Goal: Information Seeking & Learning: Learn about a topic

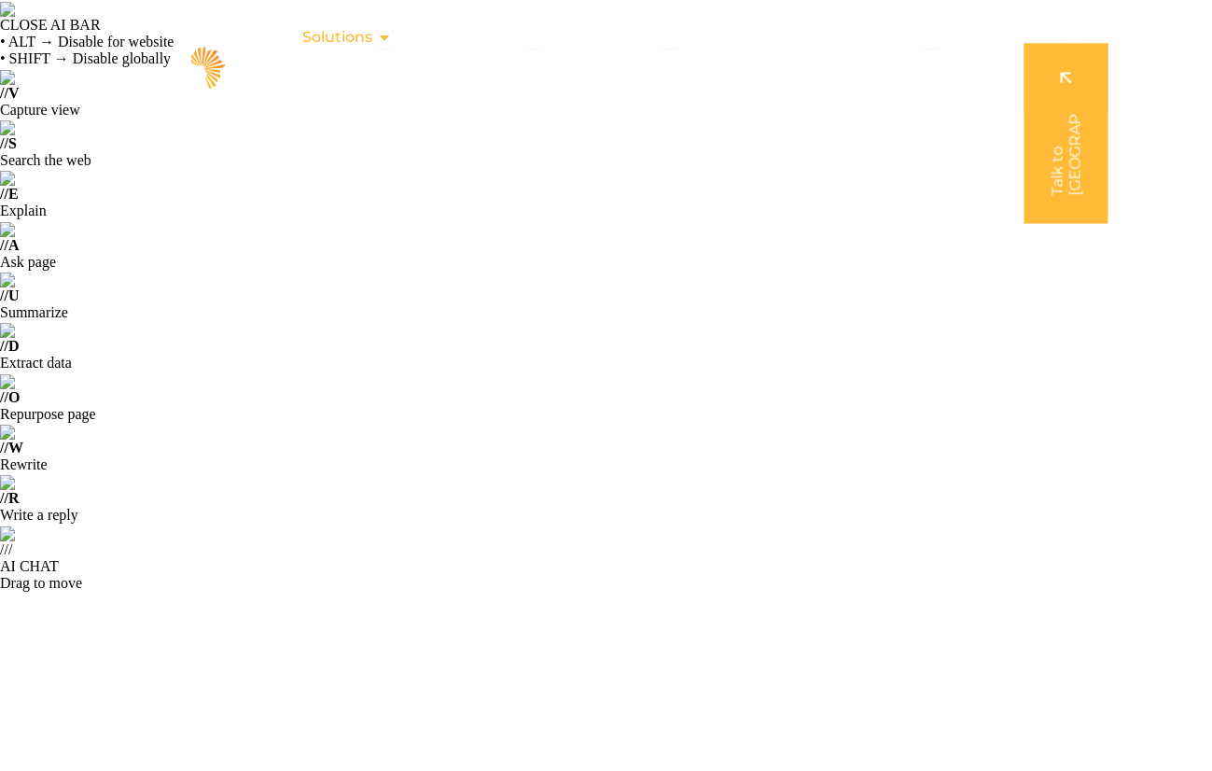
click at [372, 42] on span "Solutions" at bounding box center [337, 37] width 70 height 22
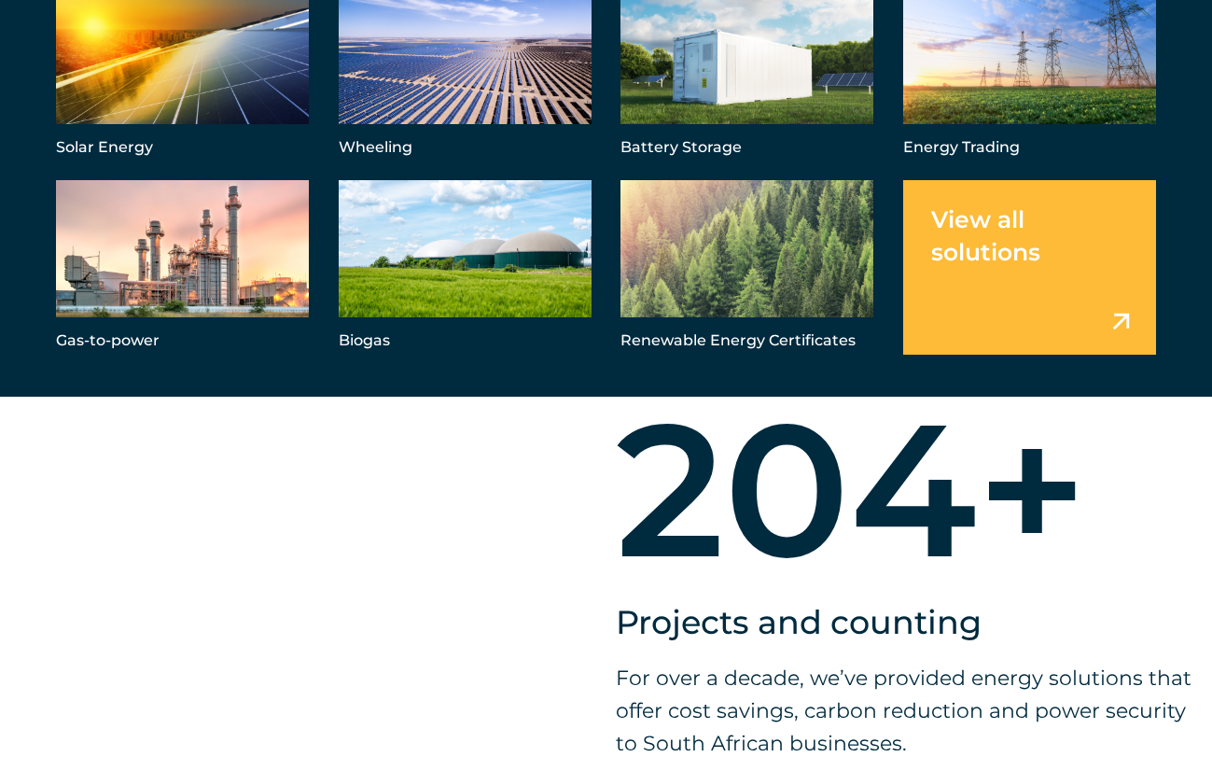
scroll to position [2015, 0]
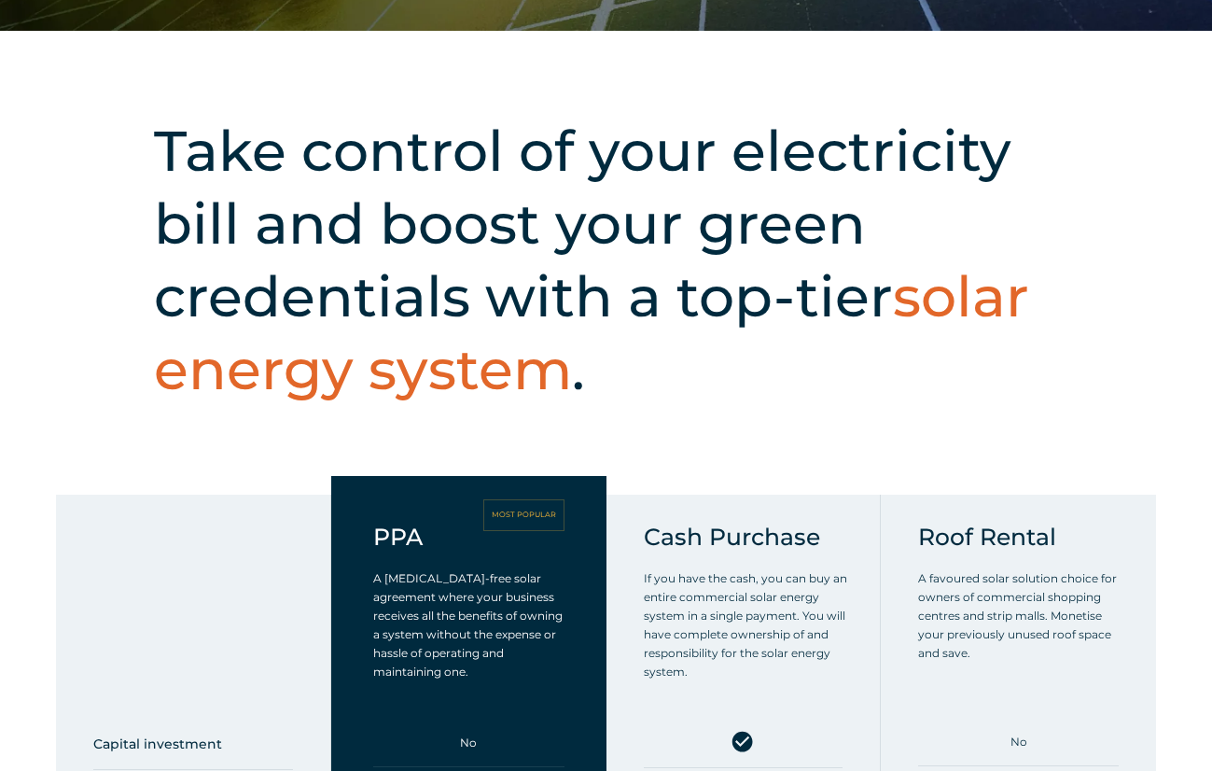
scroll to position [1177, 0]
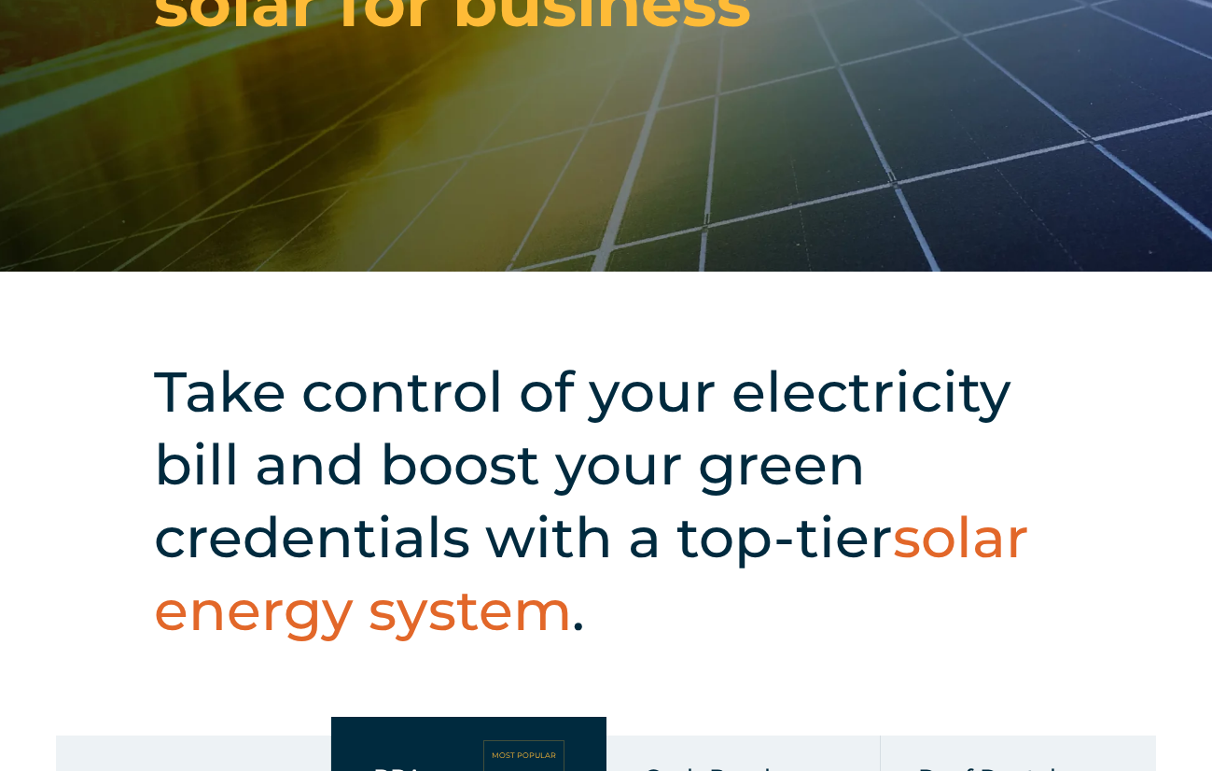
scroll to position [1071, 0]
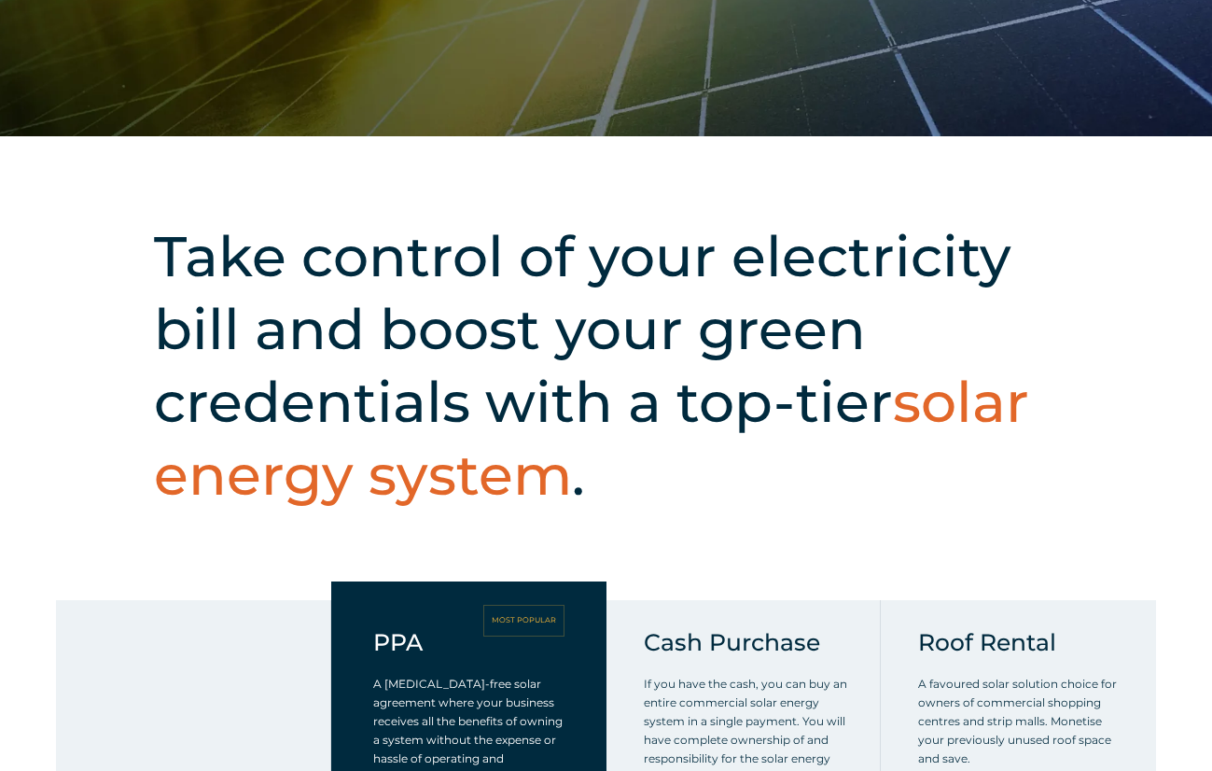
drag, startPoint x: 649, startPoint y: 51, endPoint x: 839, endPoint y: 42, distance: 189.6
drag, startPoint x: 497, startPoint y: 28, endPoint x: 556, endPoint y: 27, distance: 58.8
click at [556, 605] on div "MOST POPULAR" at bounding box center [523, 621] width 81 height 32
click at [454, 628] on div "PPA MOST POPULAR A CAPEX-free solar agreement where your business receives all …" at bounding box center [468, 716] width 191 height 176
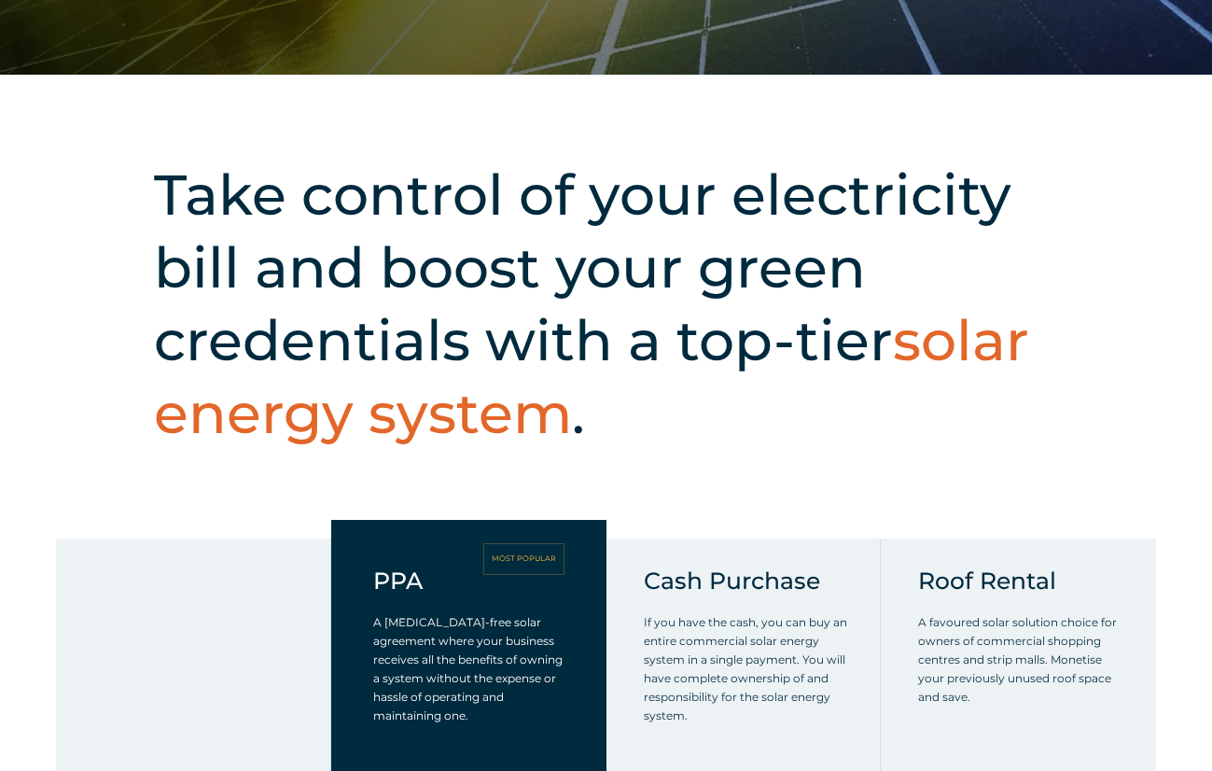
scroll to position [1134, 0]
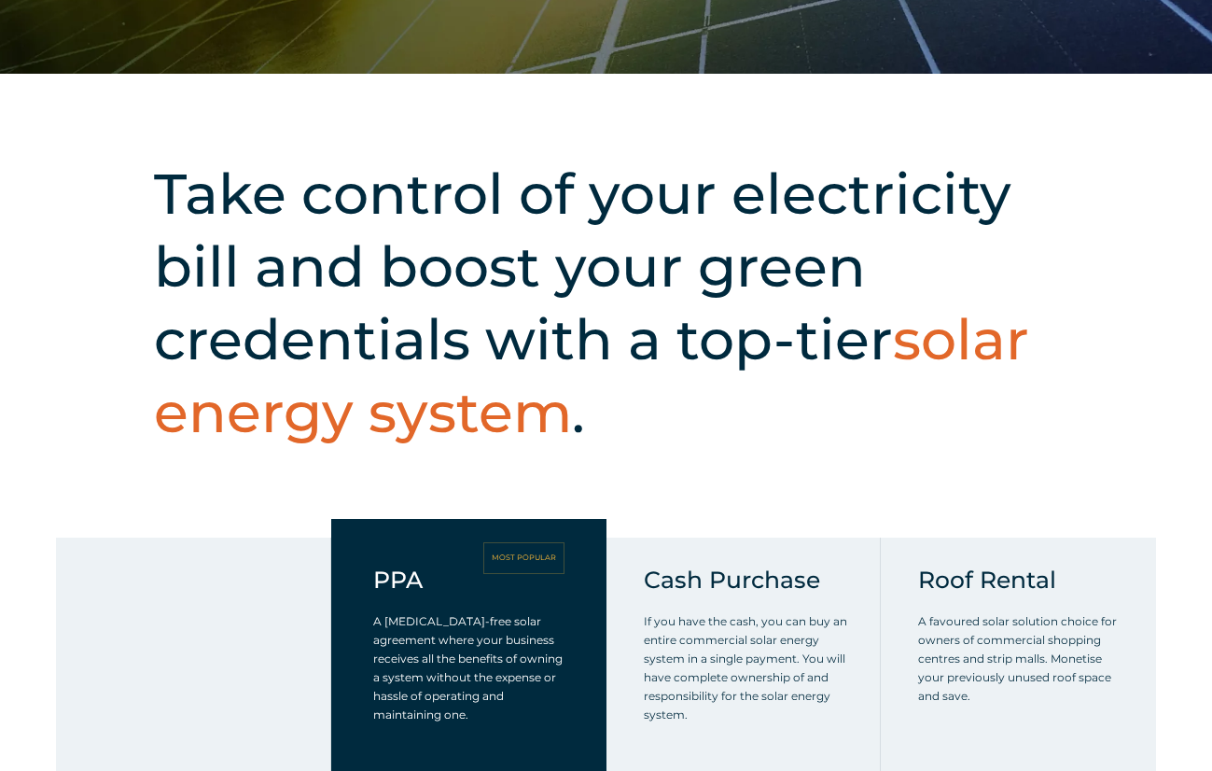
drag, startPoint x: 457, startPoint y: 439, endPoint x: 527, endPoint y: 436, distance: 70.1
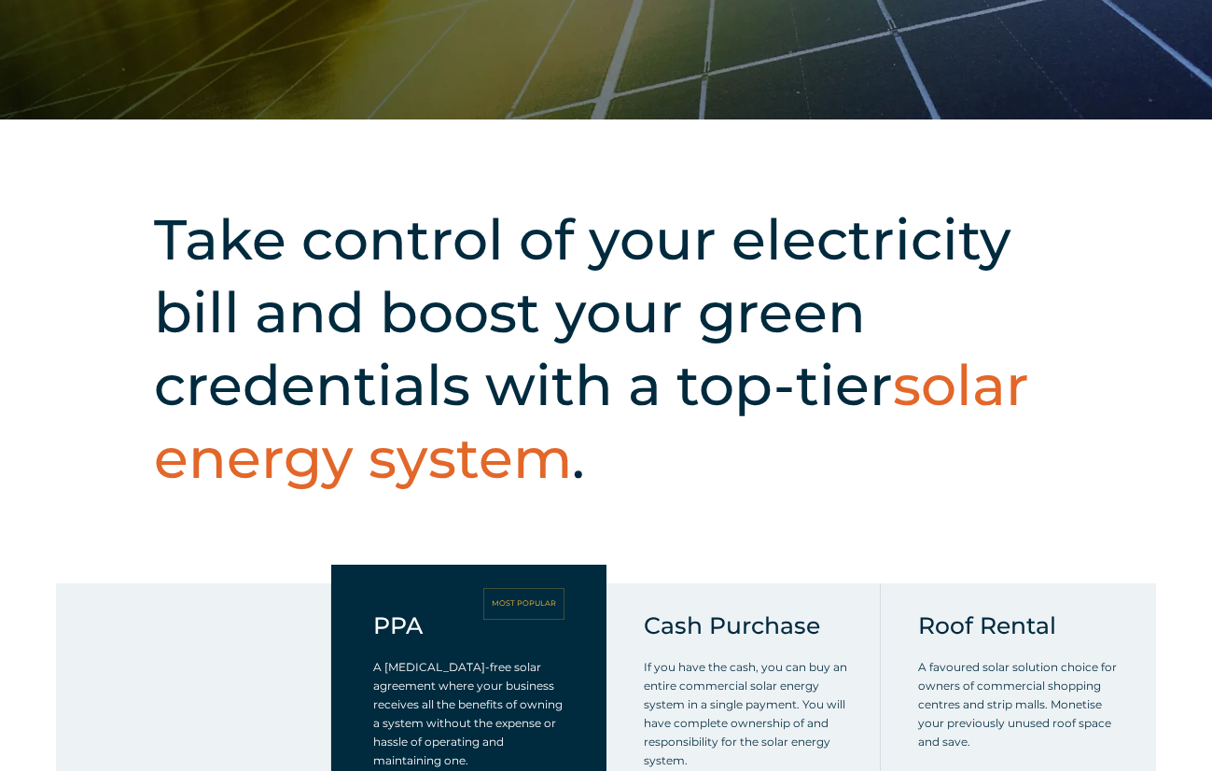
scroll to position [1151, 0]
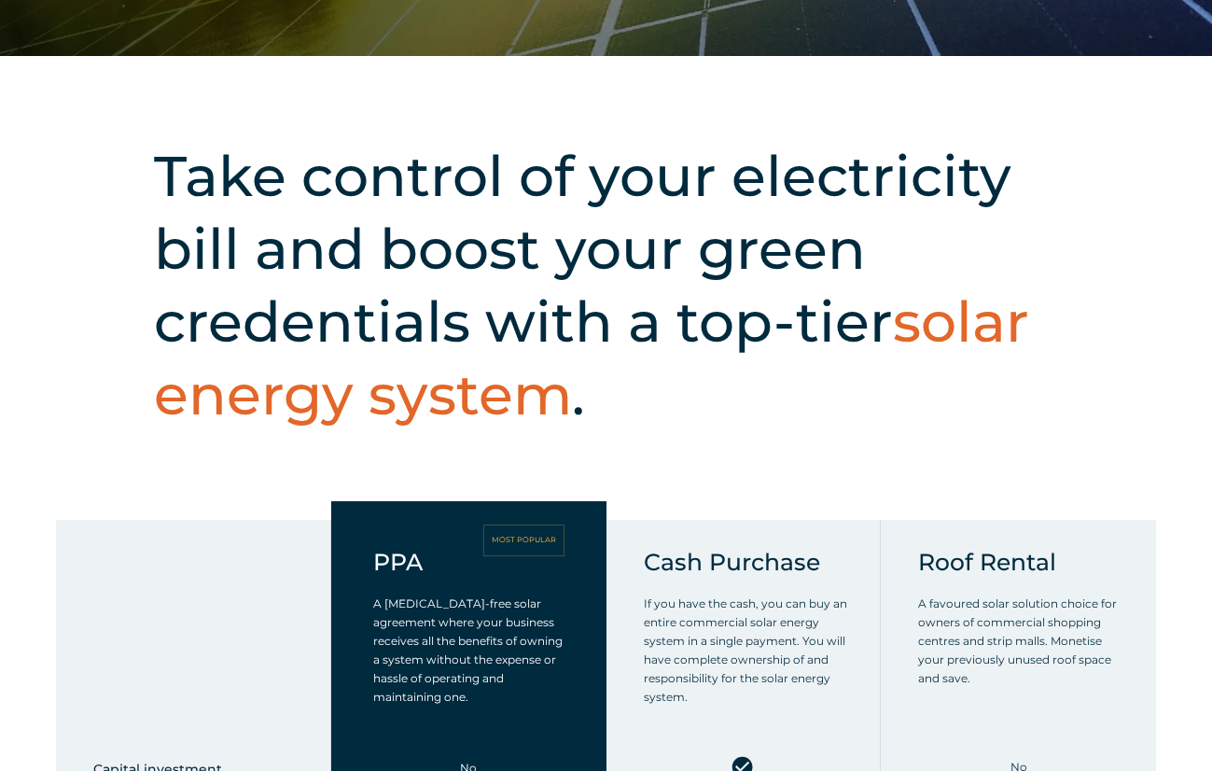
drag, startPoint x: 1001, startPoint y: 423, endPoint x: 1052, endPoint y: 416, distance: 51.7
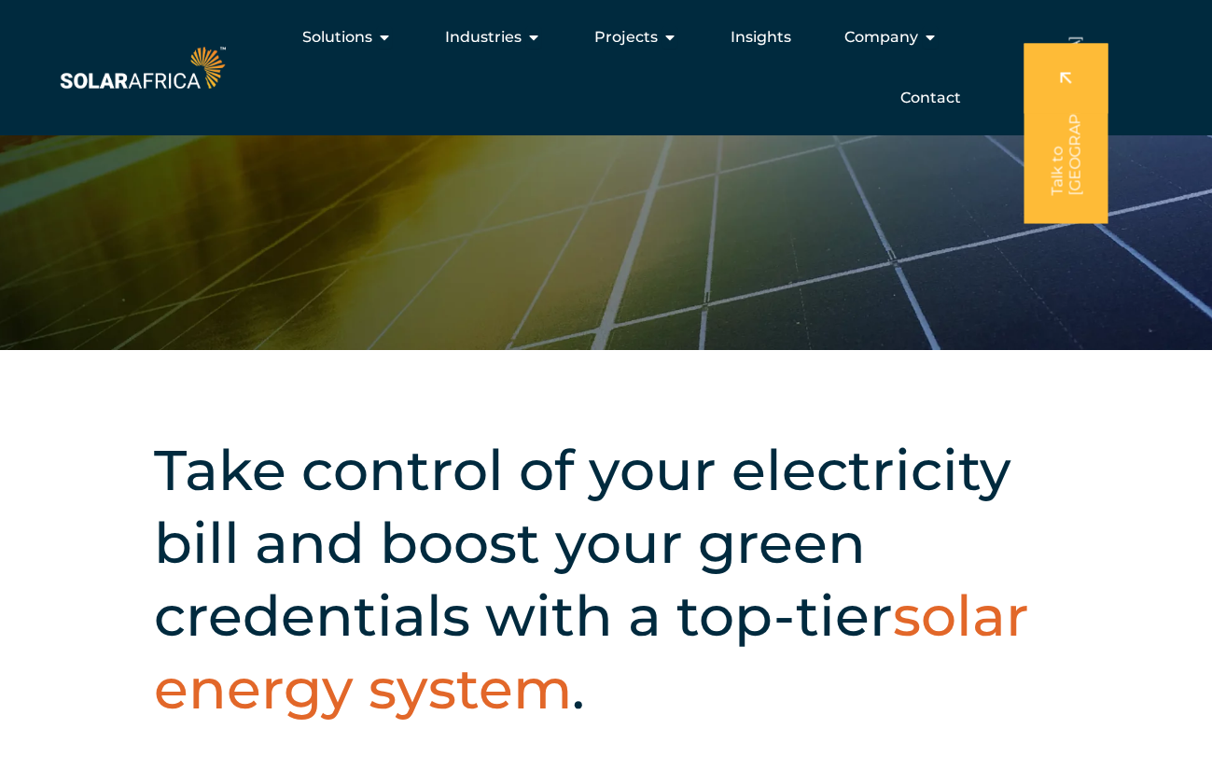
scroll to position [835, 0]
